Goal: Task Accomplishment & Management: Manage account settings

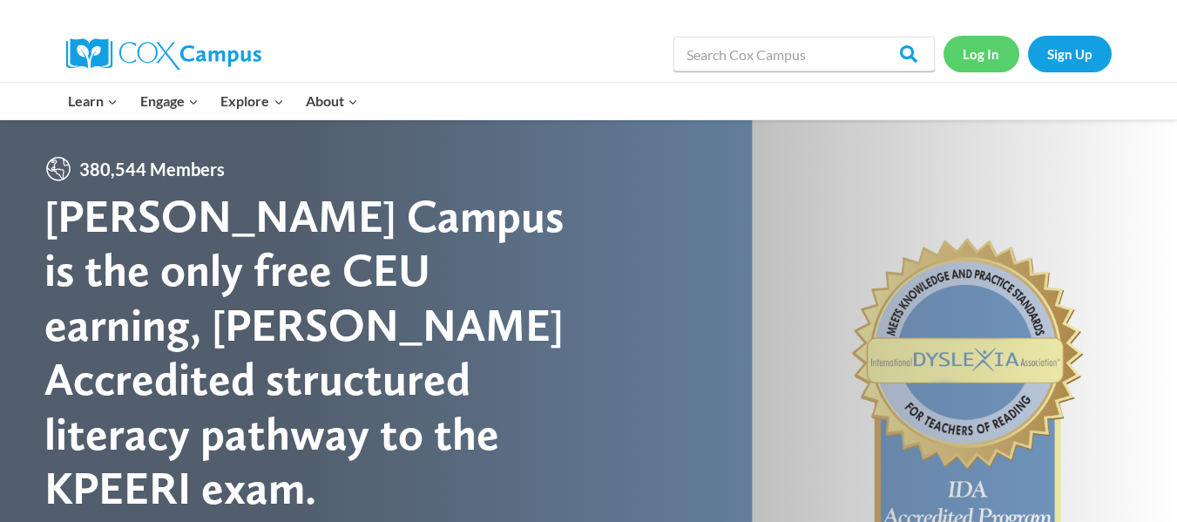
click at [981, 57] on link "Log In" at bounding box center [982, 54] width 76 height 36
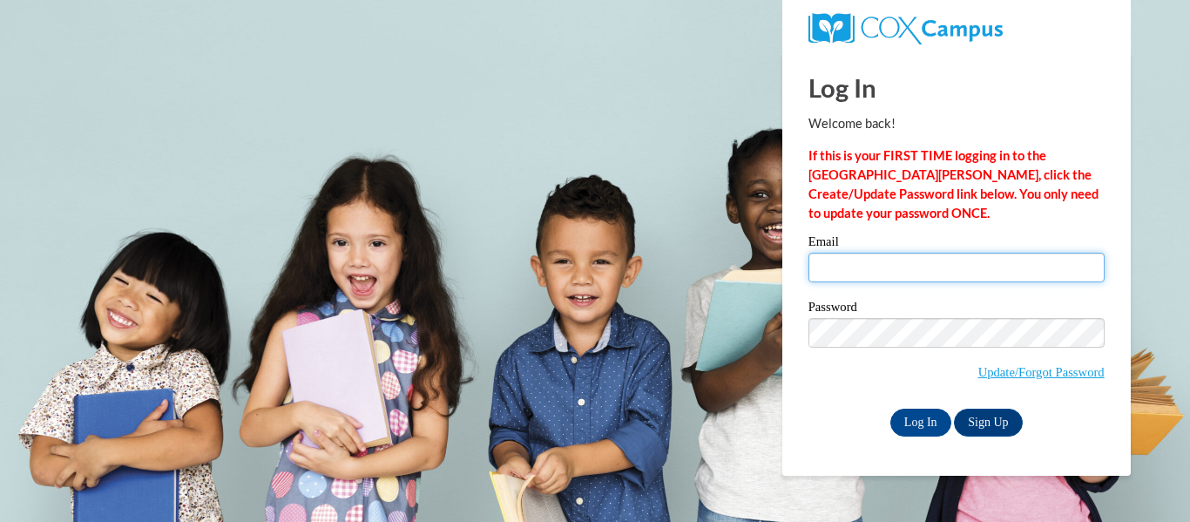
click at [917, 267] on input "Email" at bounding box center [957, 268] width 296 height 30
type input "timmesha.king@gmail.com"
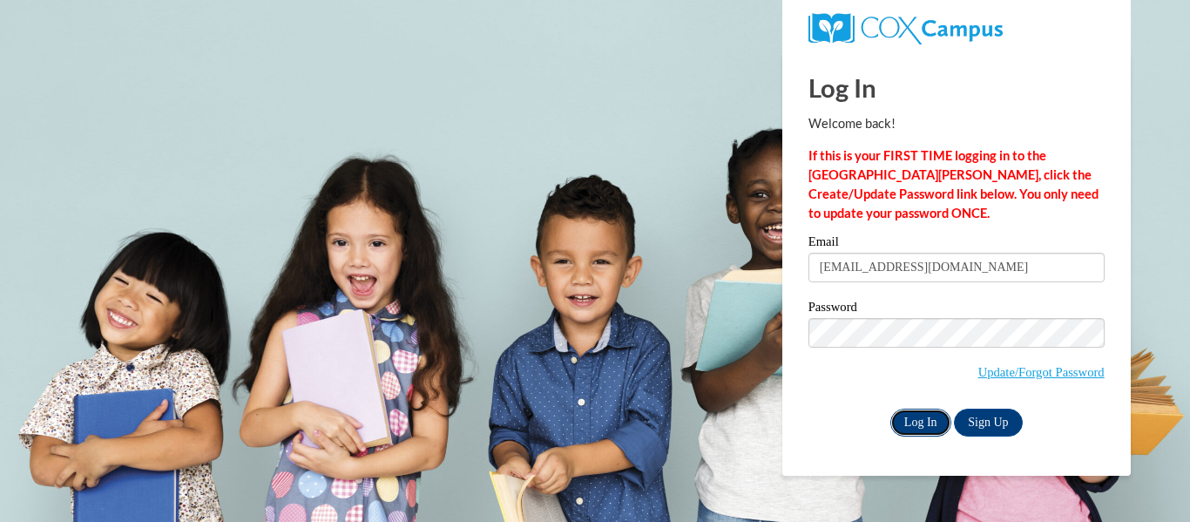
click at [928, 426] on input "Log In" at bounding box center [920, 423] width 61 height 28
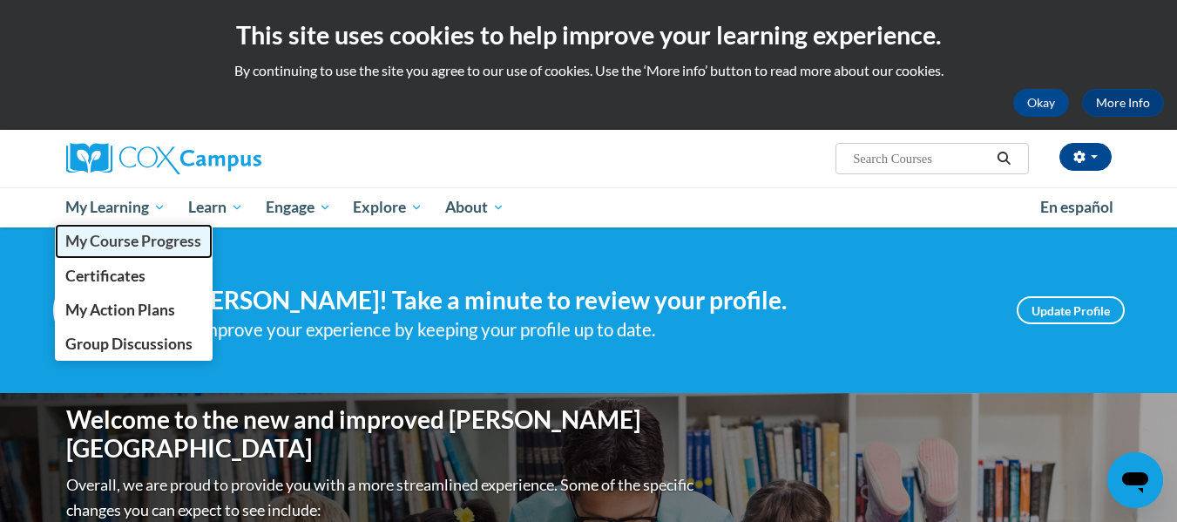
click at [136, 231] on link "My Course Progress" at bounding box center [134, 241] width 159 height 34
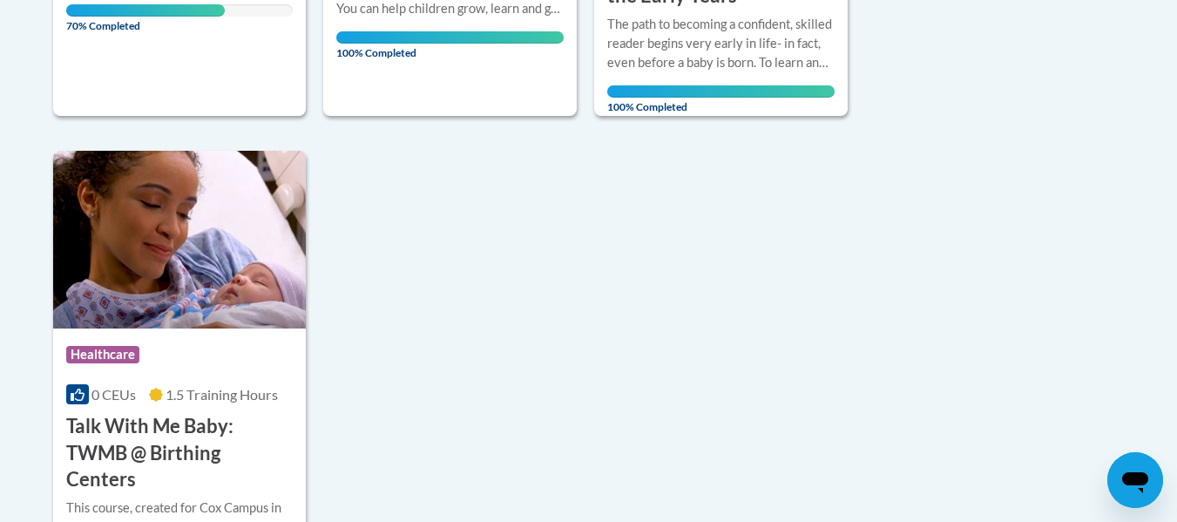
scroll to position [1534, 0]
